Goal: Task Accomplishment & Management: Manage account settings

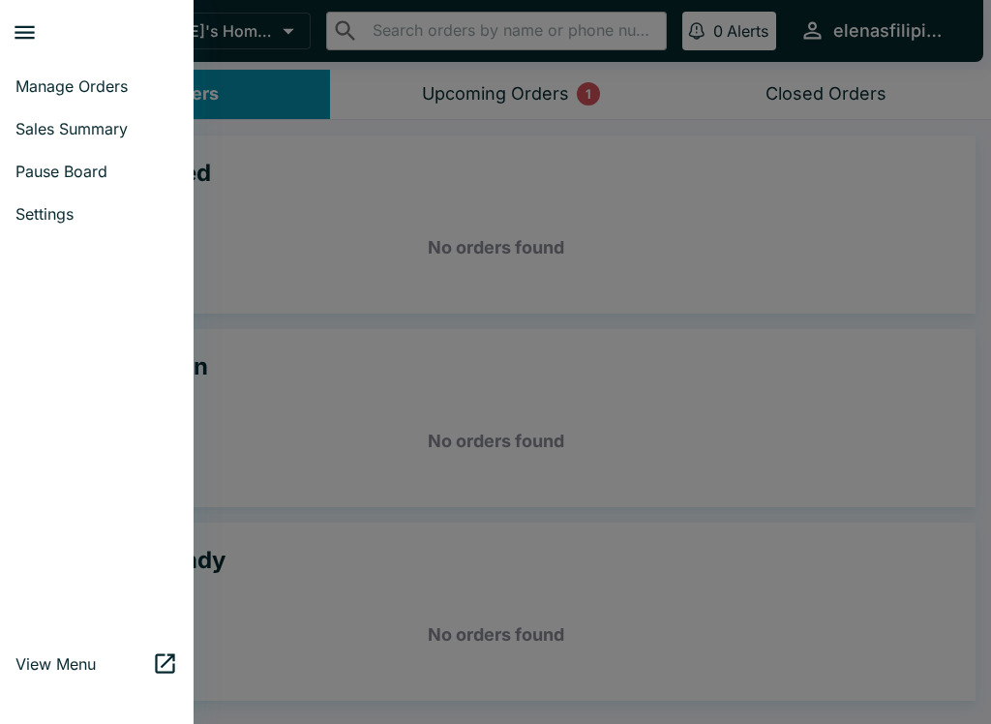
click at [67, 123] on span "Sales Summary" at bounding box center [96, 128] width 163 height 19
select select "03:00"
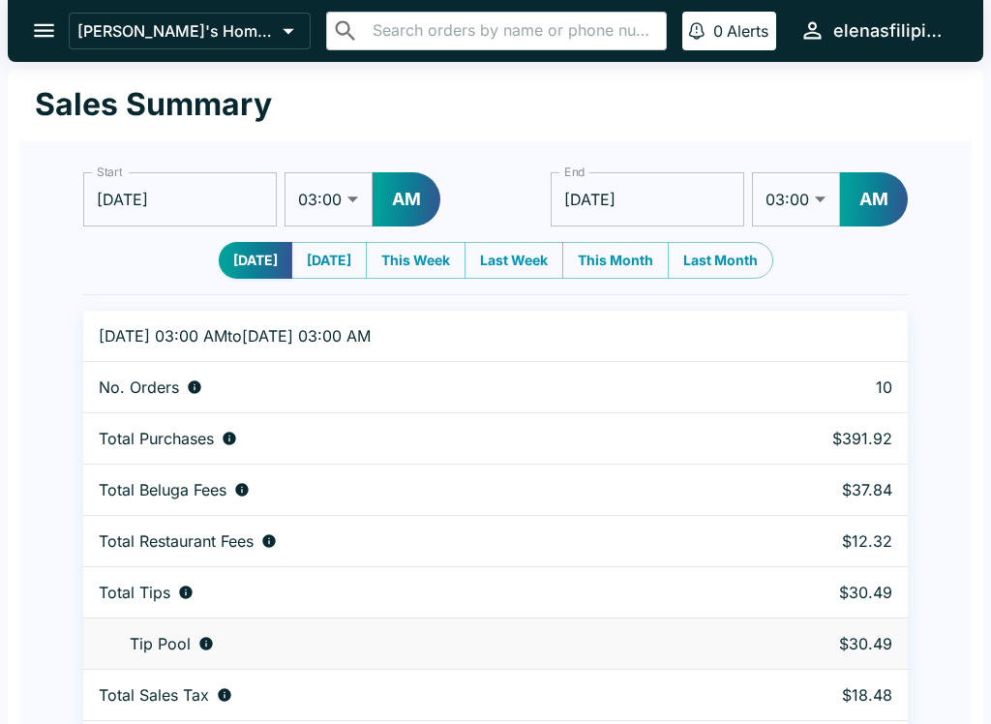
click at [41, 23] on icon "open drawer" at bounding box center [44, 30] width 26 height 26
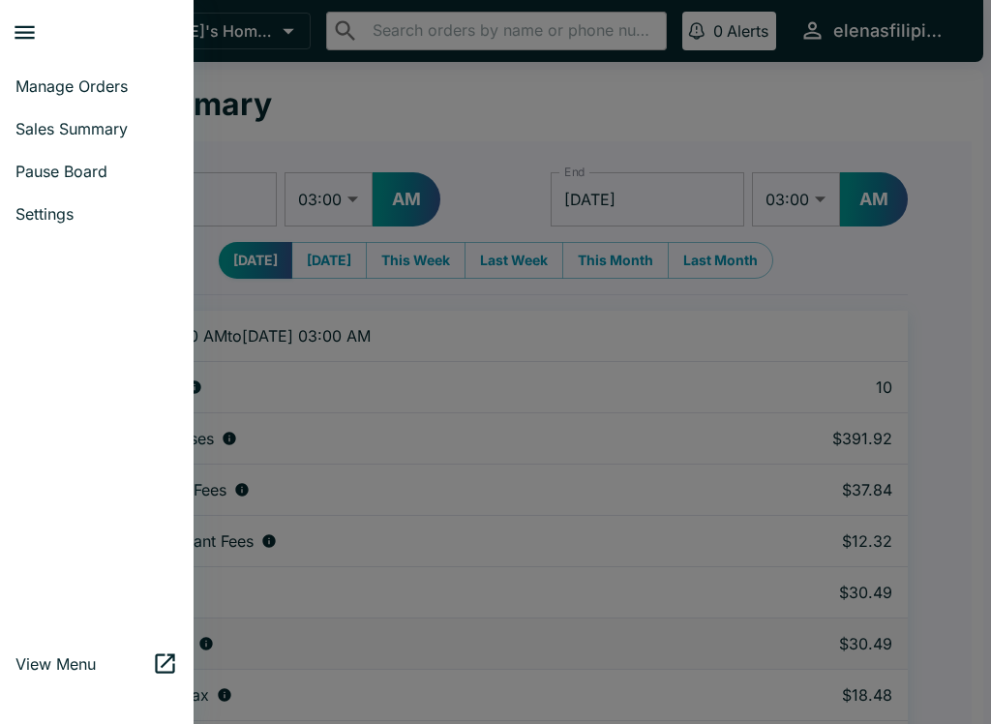
click at [103, 107] on link "Sales Summary" at bounding box center [97, 128] width 194 height 43
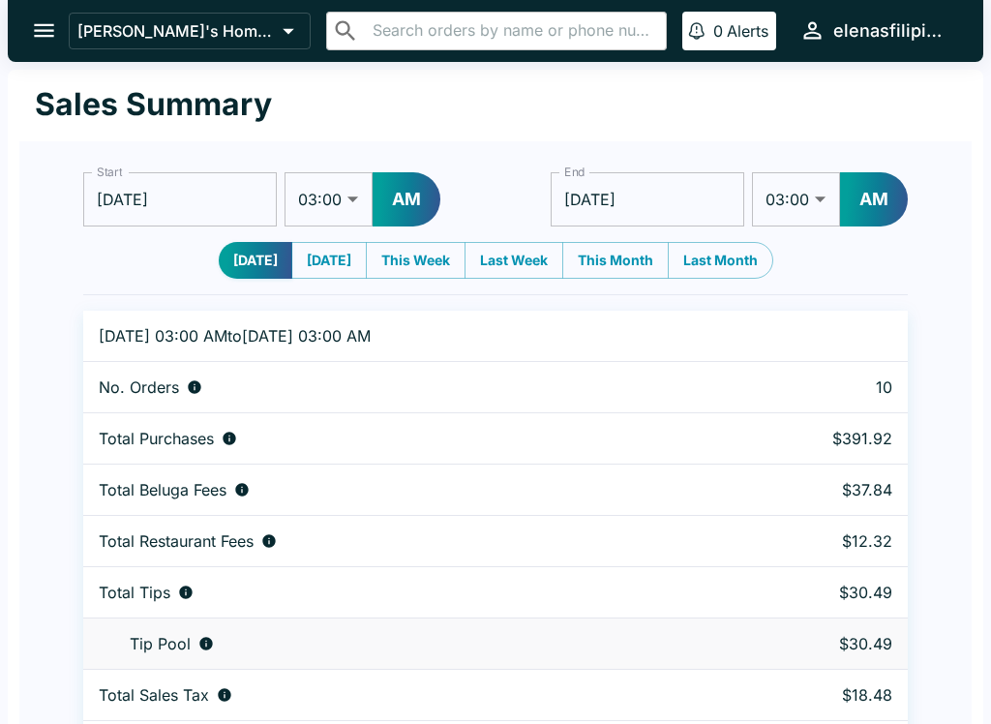
click at [44, 30] on icon "open drawer" at bounding box center [44, 31] width 20 height 14
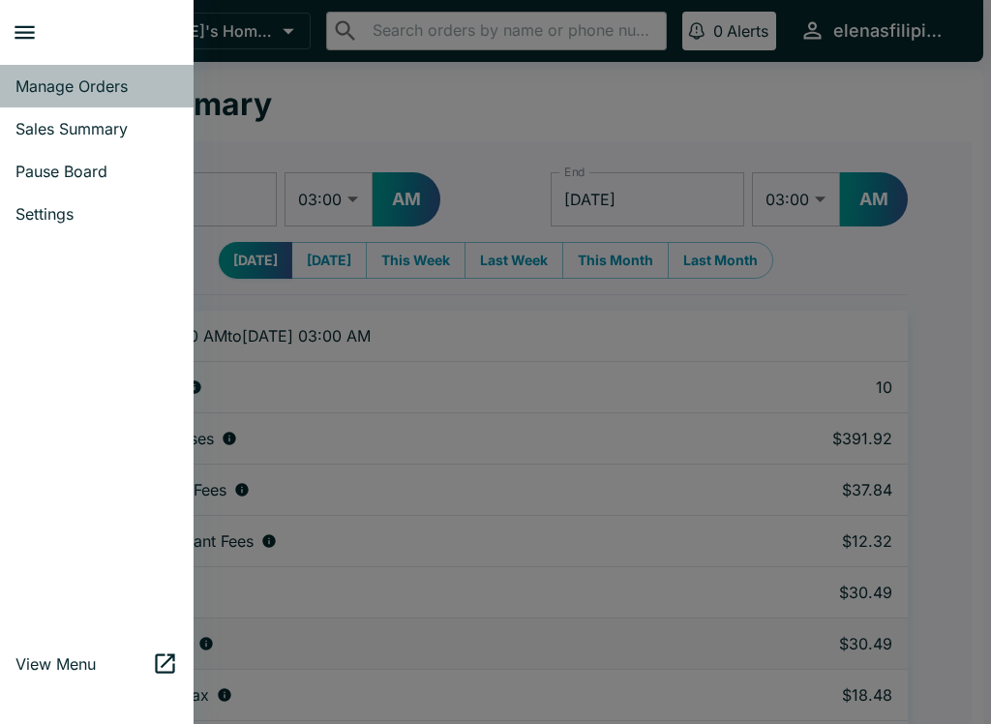
click at [74, 84] on span "Manage Orders" at bounding box center [96, 85] width 163 height 19
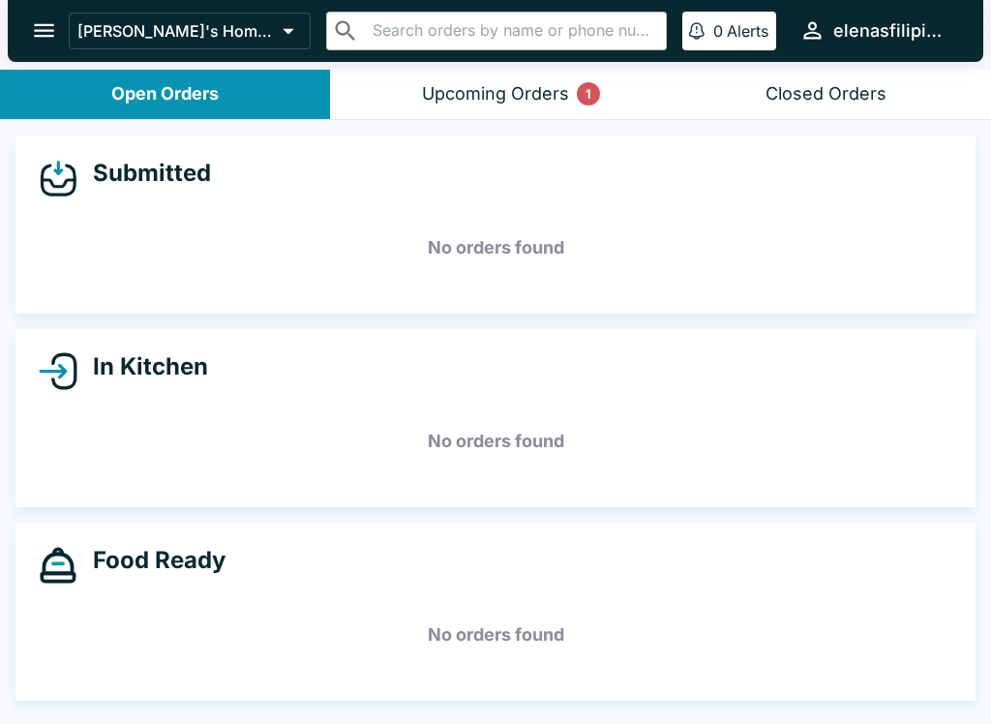
click at [499, 107] on button "Upcoming Orders 1" at bounding box center [495, 94] width 330 height 49
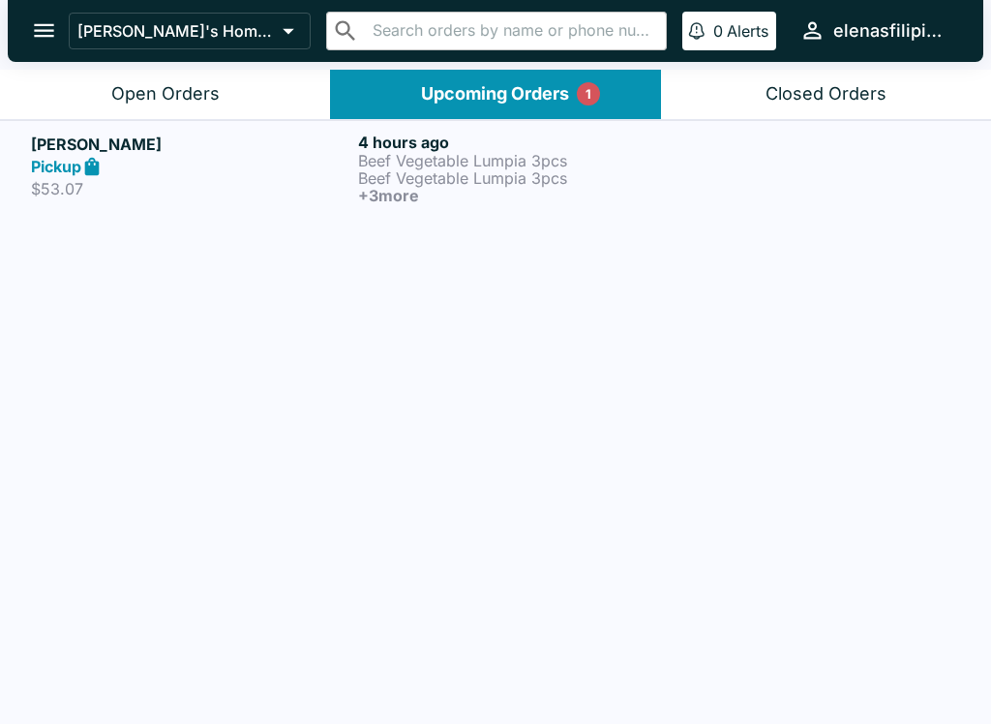
click at [437, 155] on p "Beef Vegetable Lumpia 3pcs" at bounding box center [517, 160] width 319 height 17
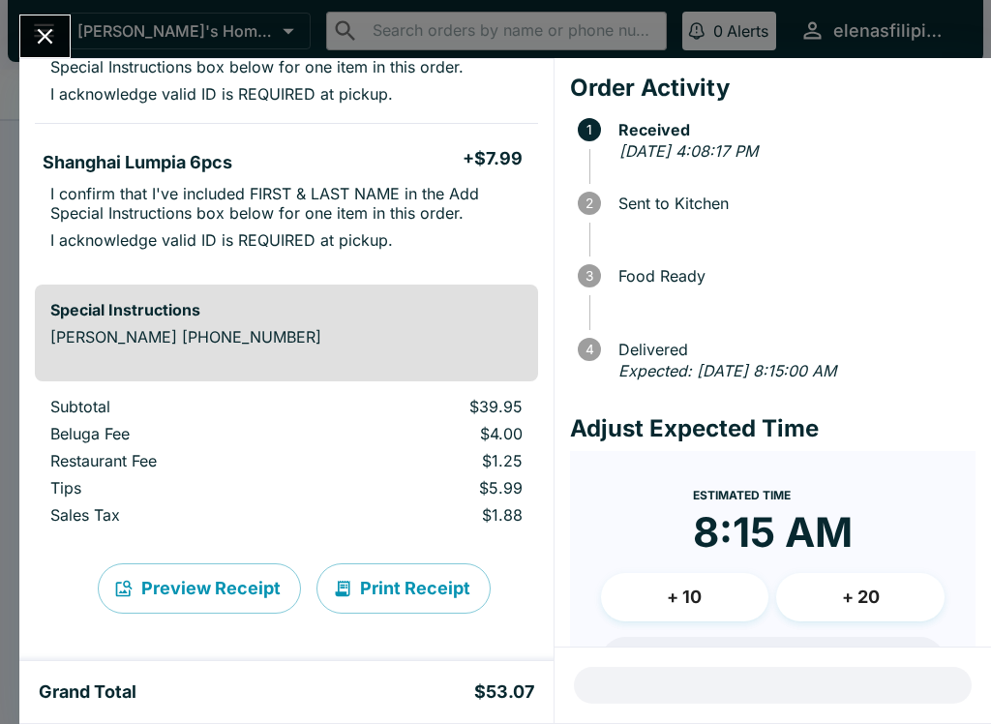
scroll to position [687, 0]
click at [31, 25] on button "Close" at bounding box center [44, 36] width 49 height 42
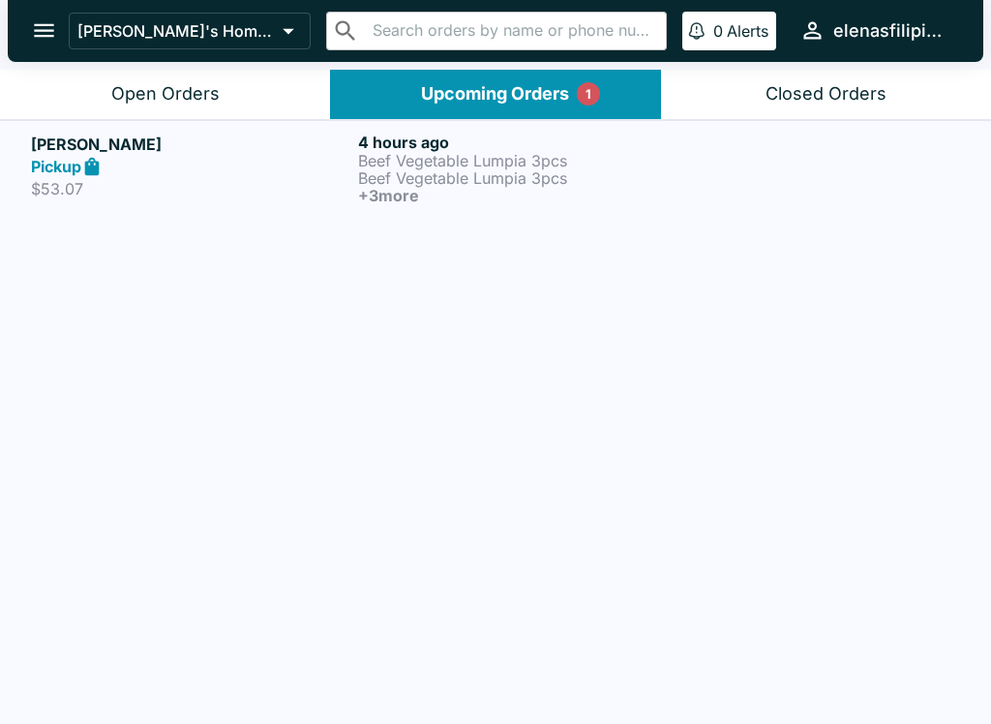
click at [167, 86] on div "Open Orders" at bounding box center [165, 94] width 108 height 22
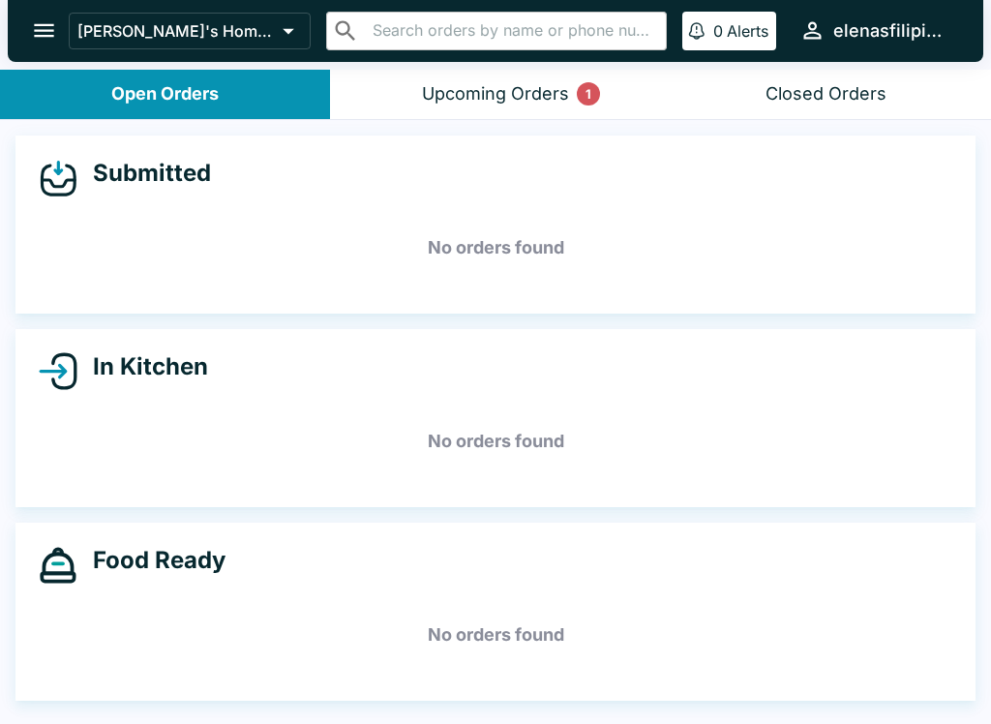
click at [836, 87] on div "Closed Orders" at bounding box center [826, 94] width 121 height 22
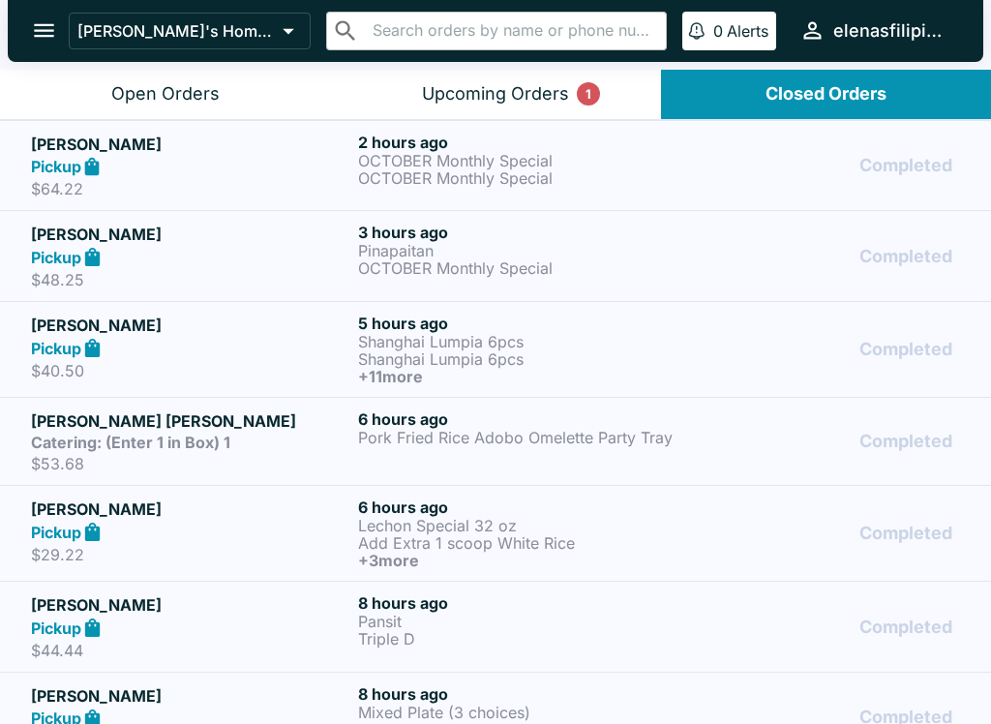
click at [155, 161] on div "Pickup" at bounding box center [190, 167] width 319 height 22
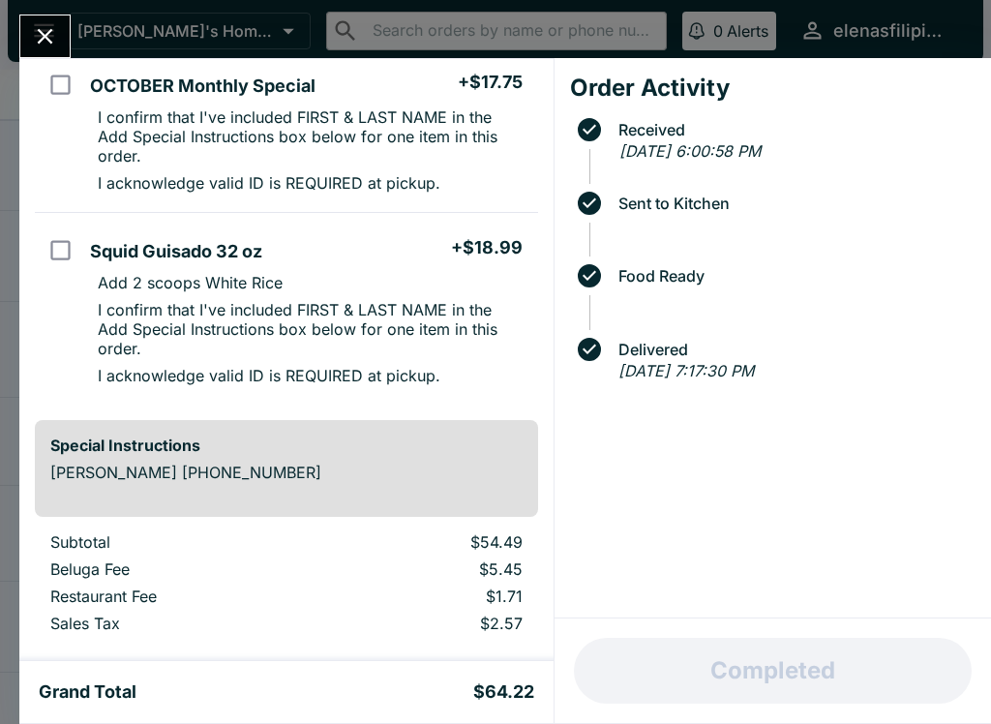
click at [58, 41] on icon "Close" at bounding box center [45, 36] width 26 height 26
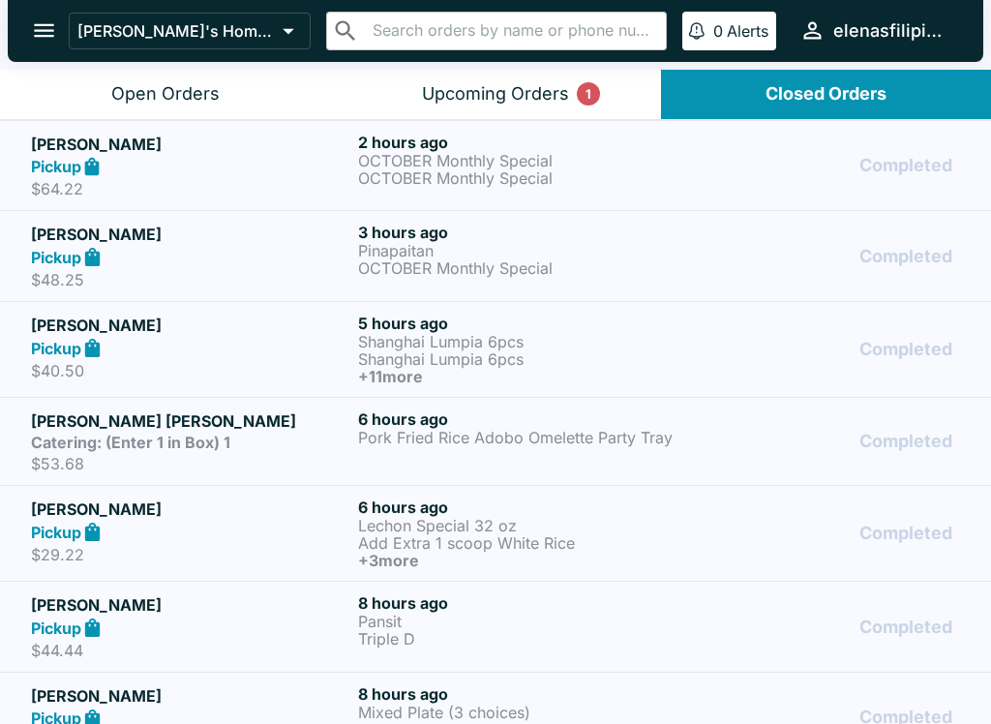
click at [91, 299] on link "[PERSON_NAME] Pickup $48.25 3 hours ago Pinapaitan OCTOBER Monthly Special Comp…" at bounding box center [495, 255] width 991 height 91
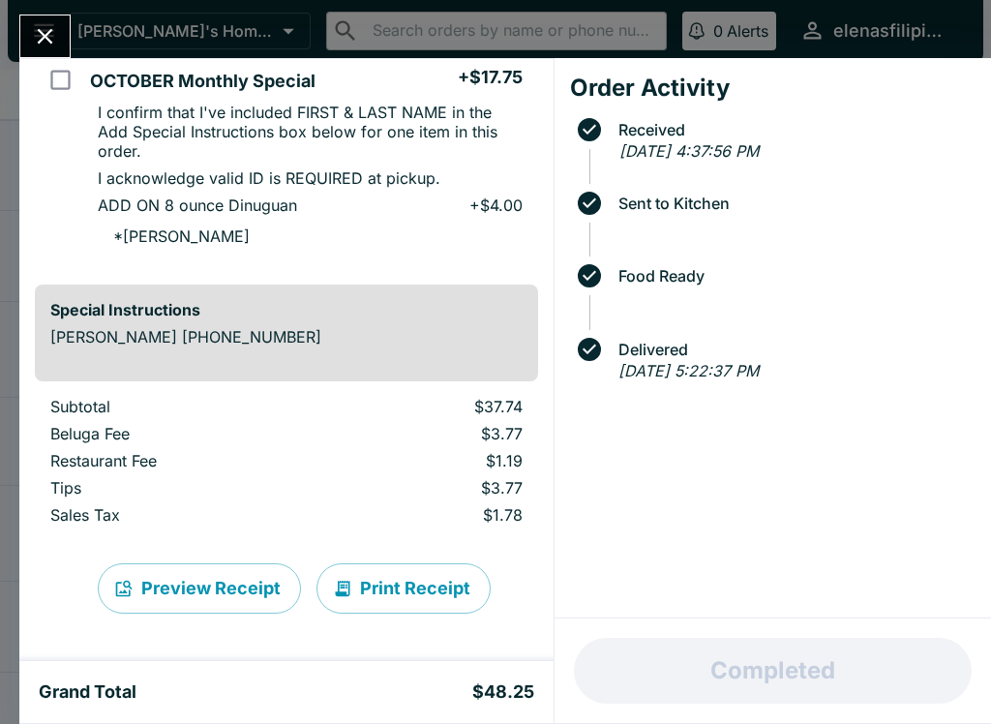
scroll to position [439, 0]
click at [43, 28] on icon "Close" at bounding box center [45, 36] width 26 height 26
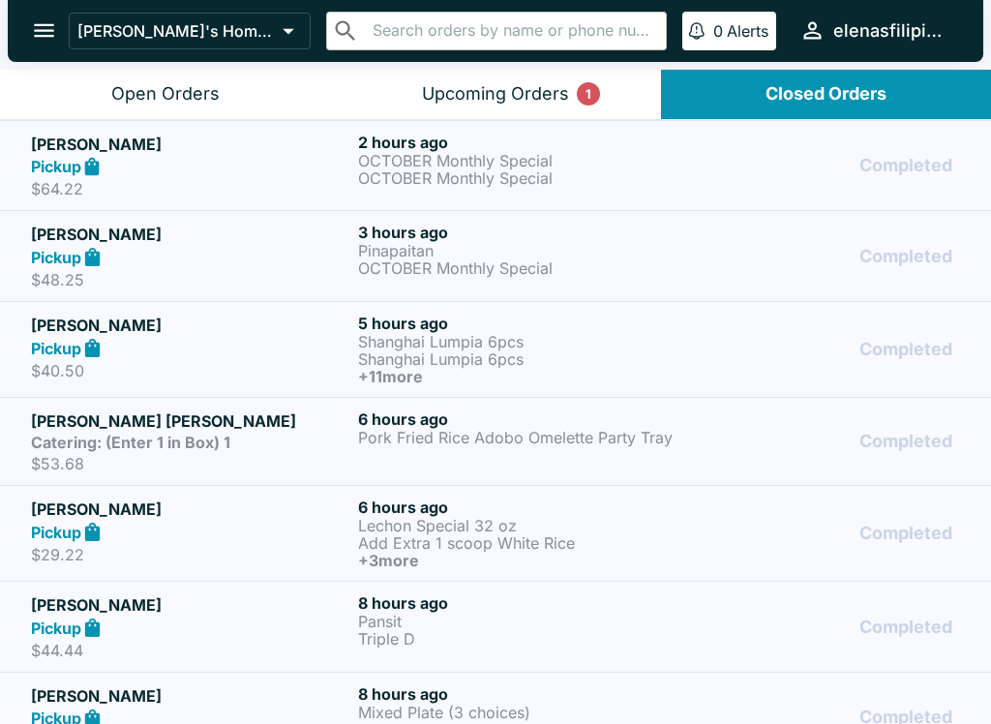
click at [143, 350] on div "Pickup" at bounding box center [190, 348] width 319 height 22
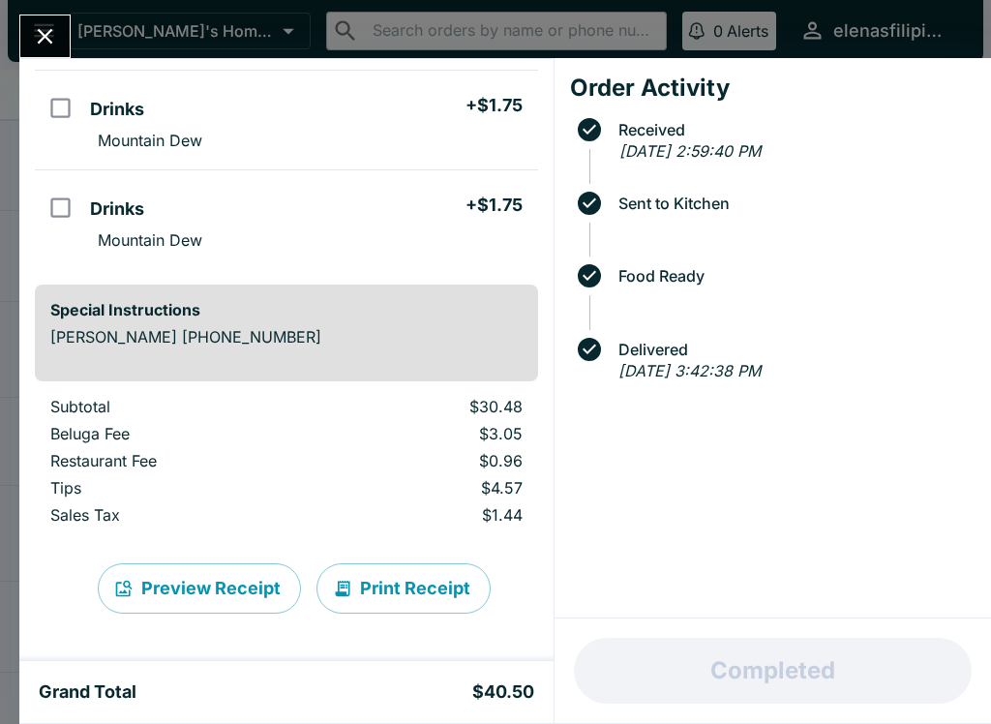
scroll to position [1288, 0]
click at [14, 25] on div "[PERSON_NAME] Order # 035802 Pickup 13 Items [GEOGRAPHIC_DATA] Lumpia 6pcs + $7…" at bounding box center [495, 362] width 991 height 724
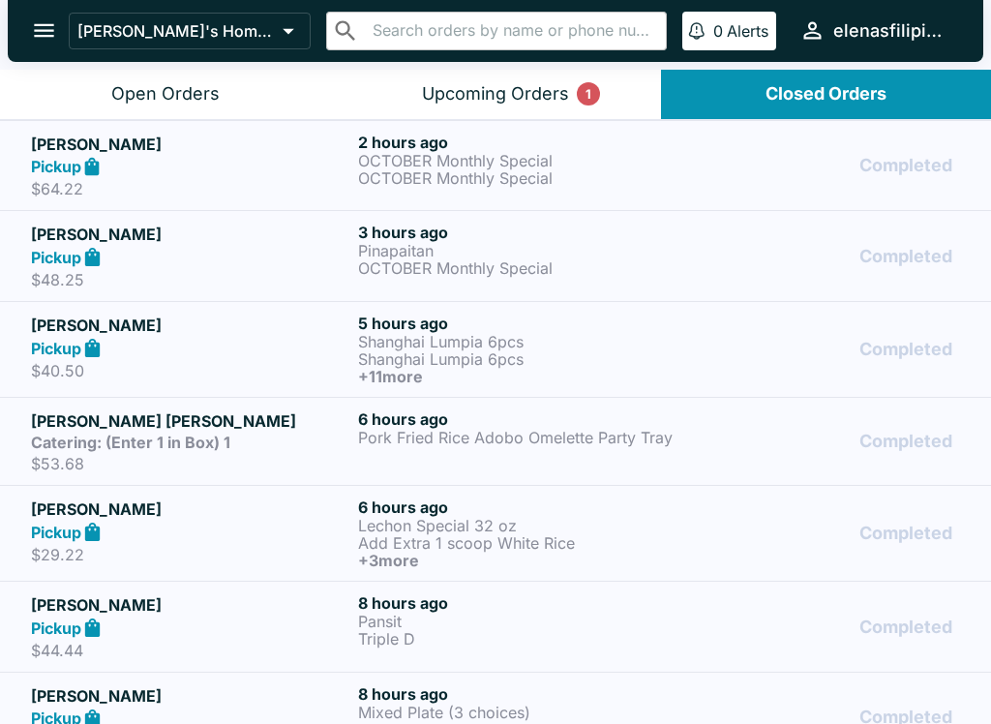
click at [66, 34] on button "open drawer" at bounding box center [43, 30] width 49 height 49
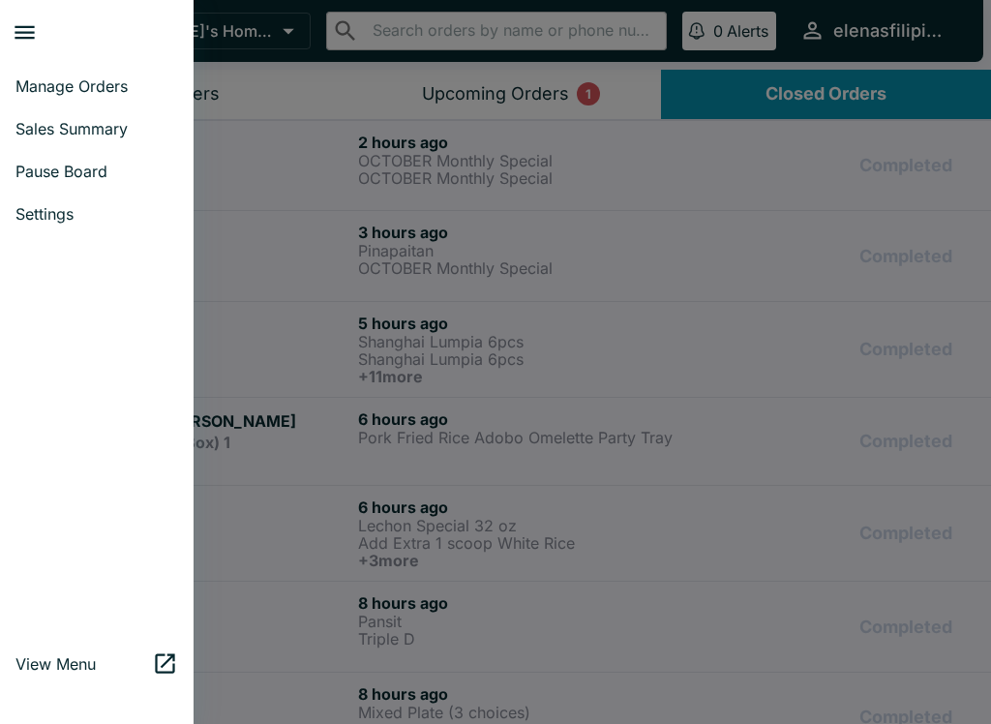
click at [102, 81] on span "Manage Orders" at bounding box center [96, 85] width 163 height 19
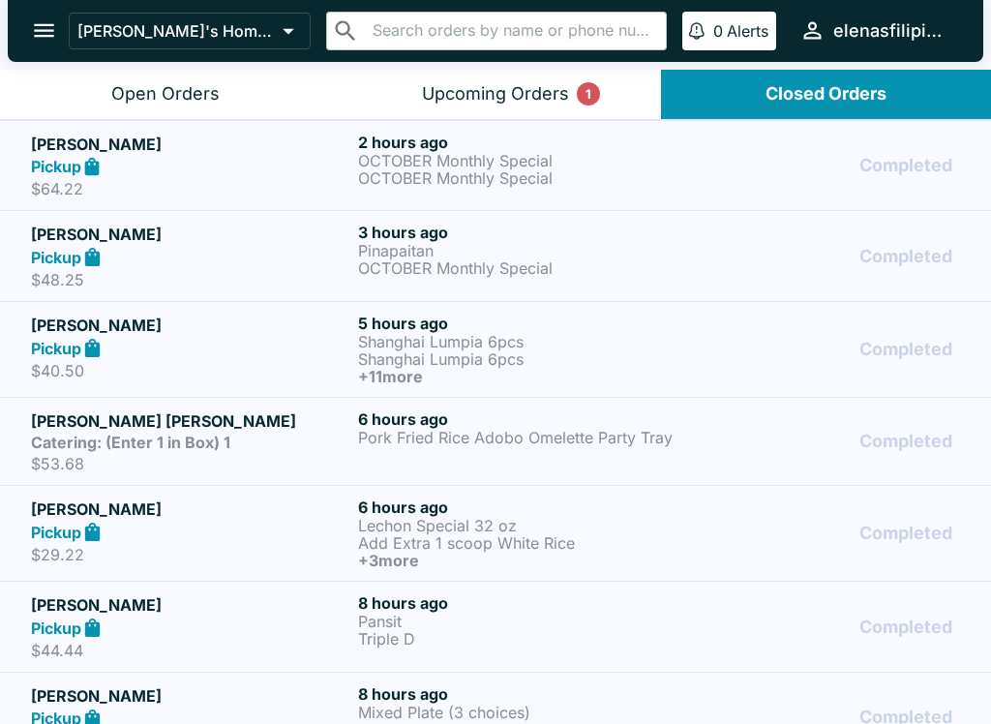
click at [167, 91] on div "Open Orders" at bounding box center [165, 94] width 108 height 22
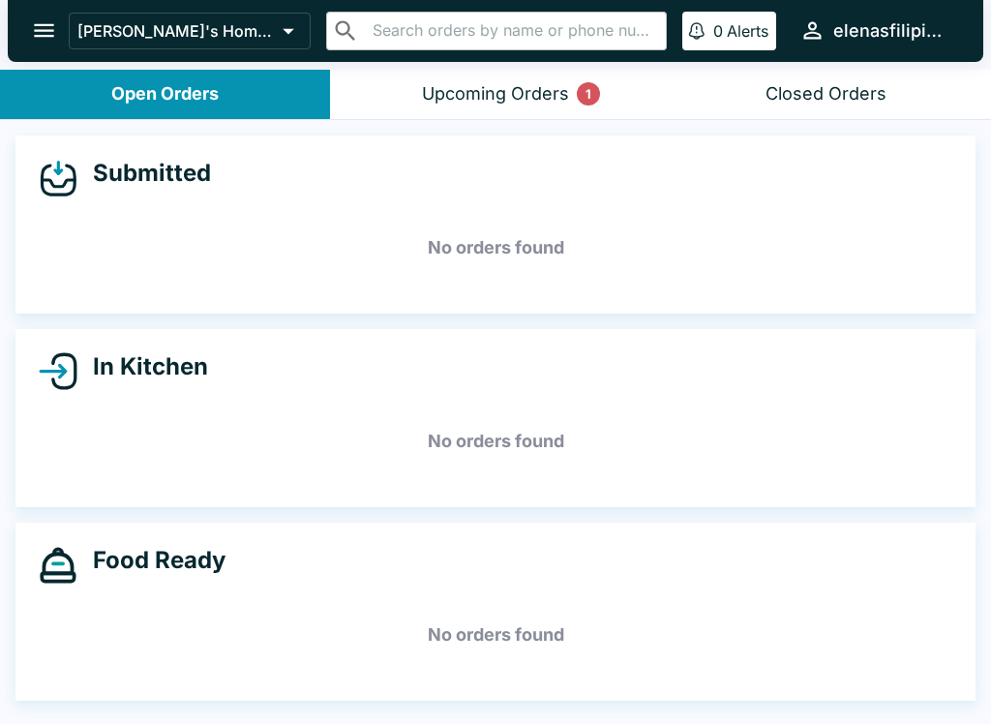
scroll to position [2, 0]
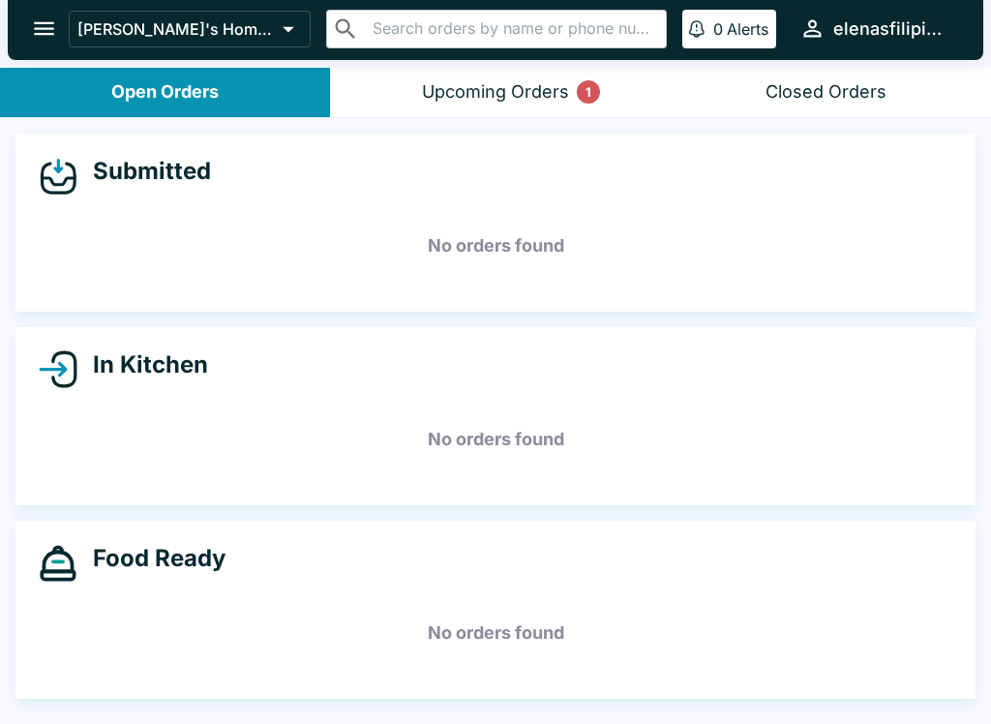
click at [46, 40] on icon "open drawer" at bounding box center [44, 28] width 26 height 26
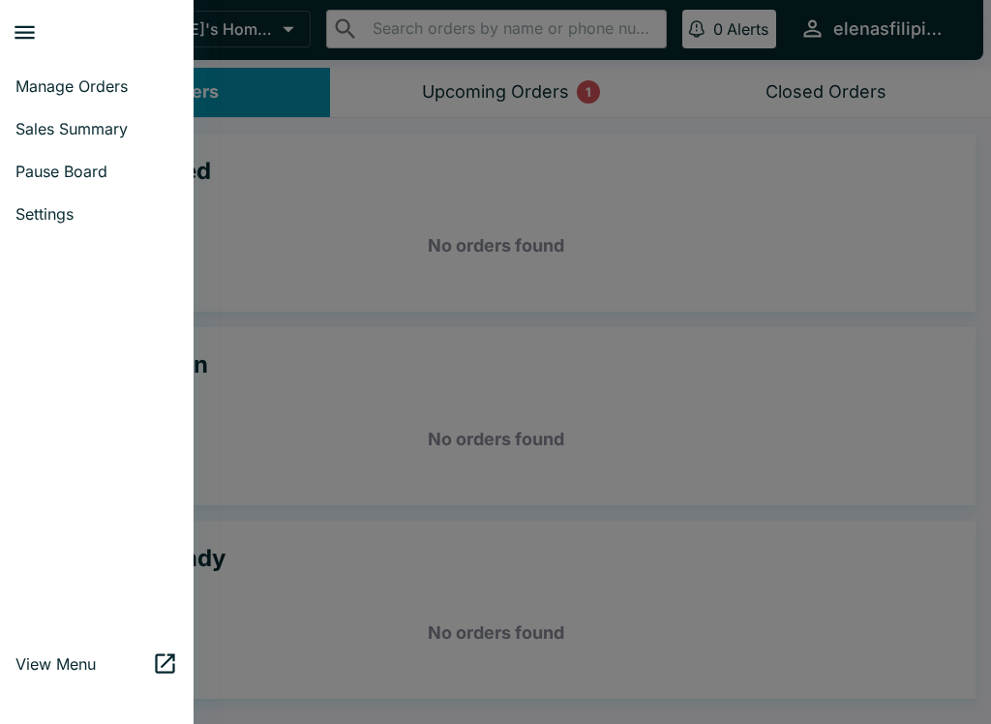
click at [90, 132] on span "Sales Summary" at bounding box center [96, 128] width 163 height 19
select select "03:00"
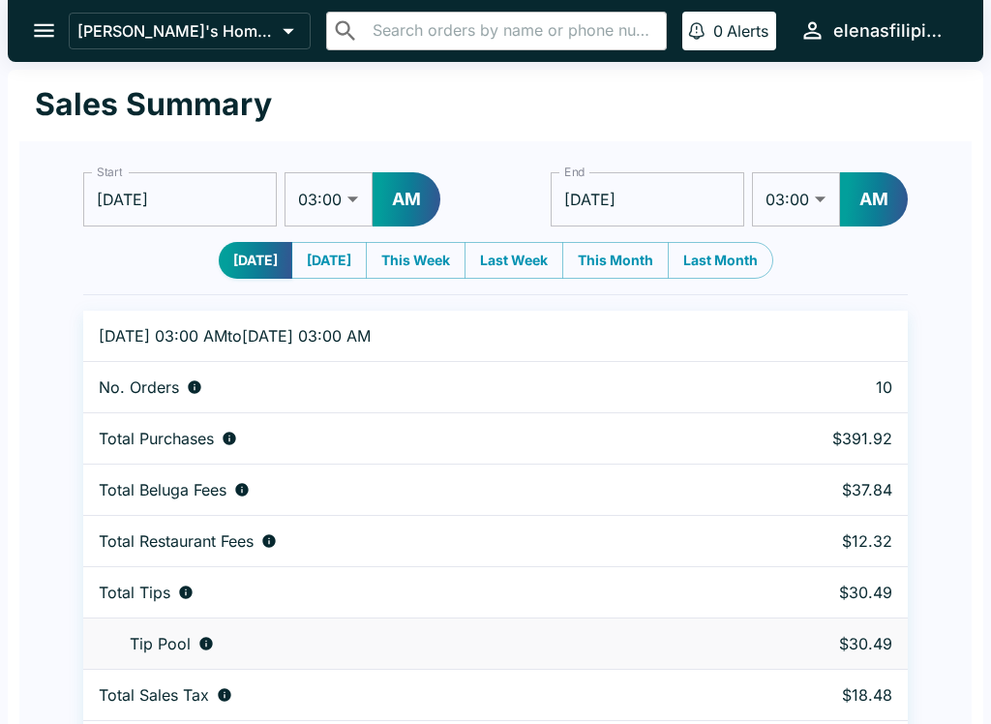
click at [43, 23] on icon "open drawer" at bounding box center [44, 30] width 26 height 26
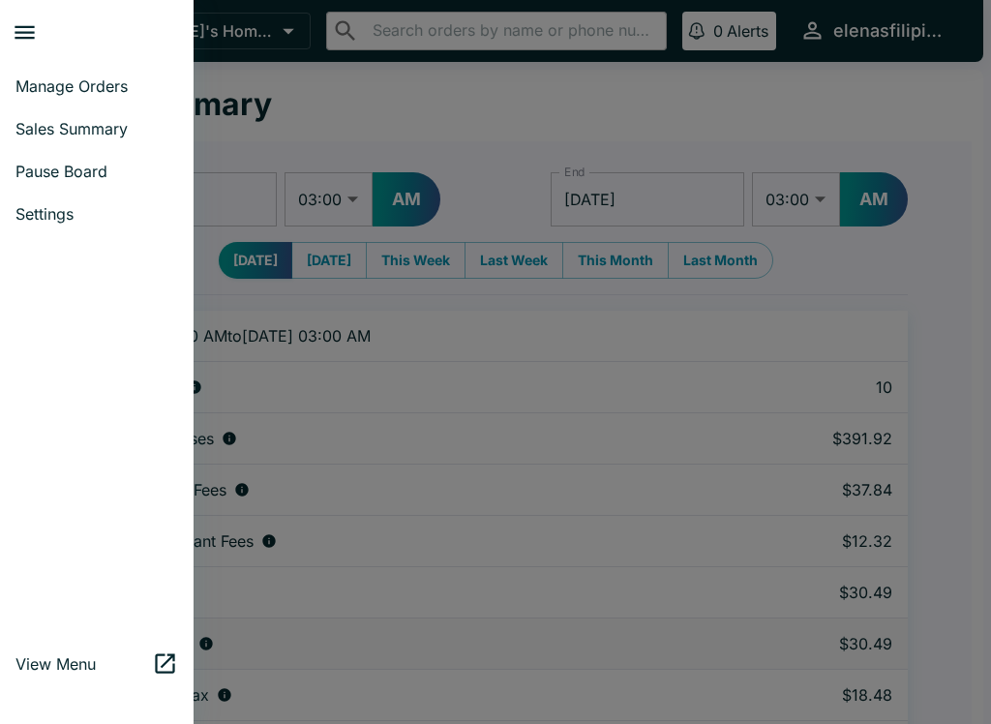
click at [76, 95] on span "Manage Orders" at bounding box center [96, 85] width 163 height 19
